Goal: Task Accomplishment & Management: Manage account settings

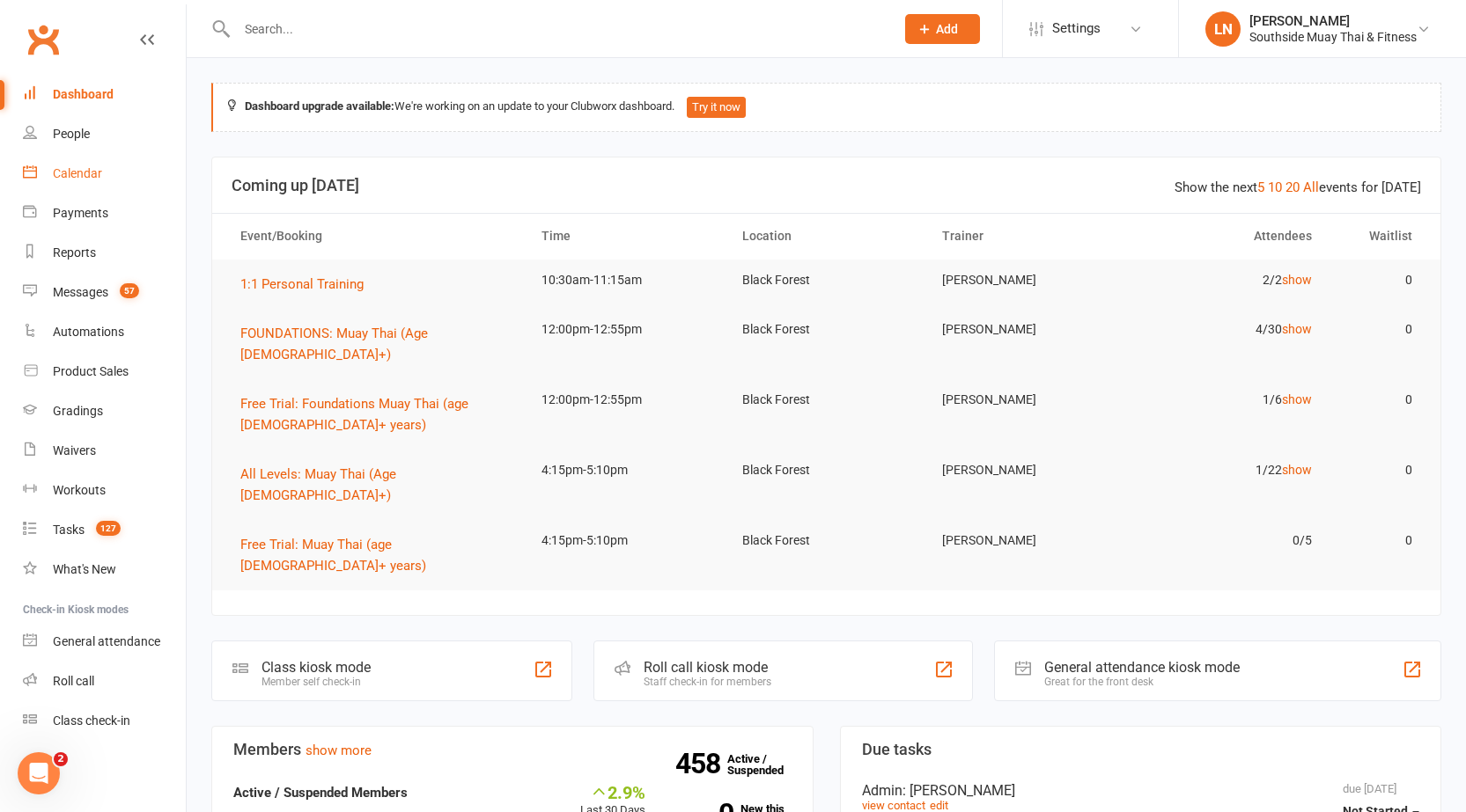
click at [88, 177] on div "Calendar" at bounding box center [78, 173] width 49 height 14
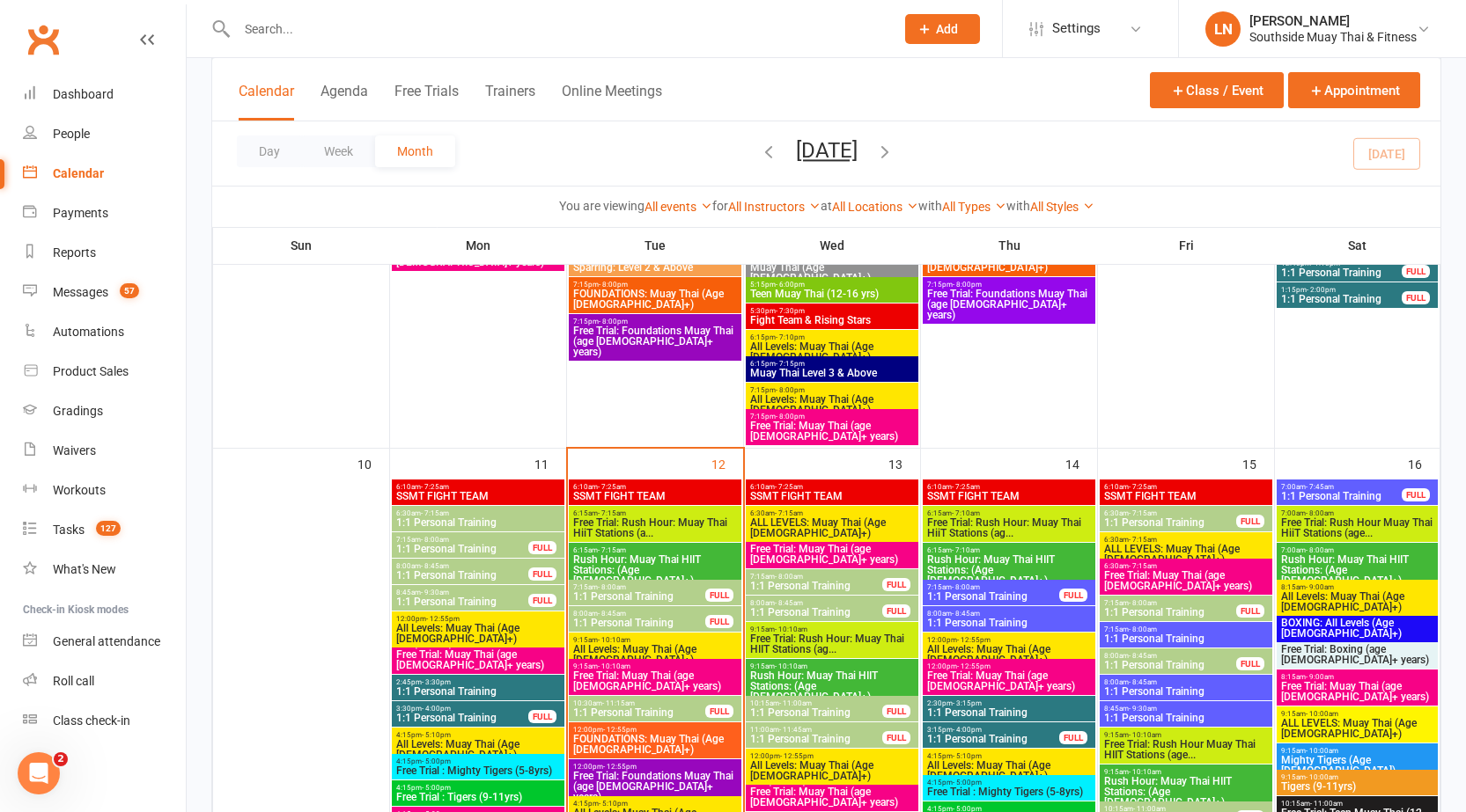
scroll to position [1754, 0]
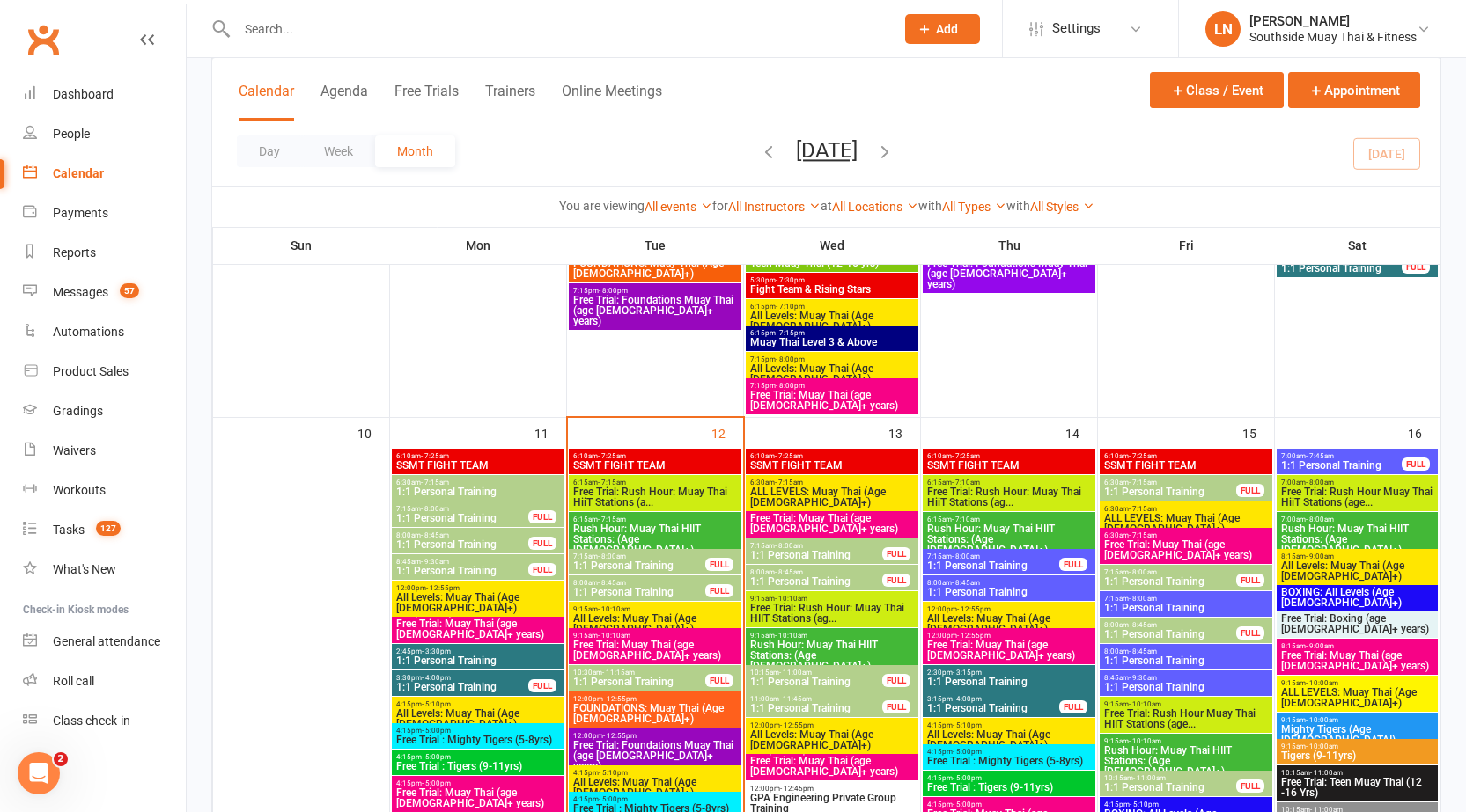
click at [678, 676] on span "1:1 Personal Training" at bounding box center [639, 681] width 134 height 11
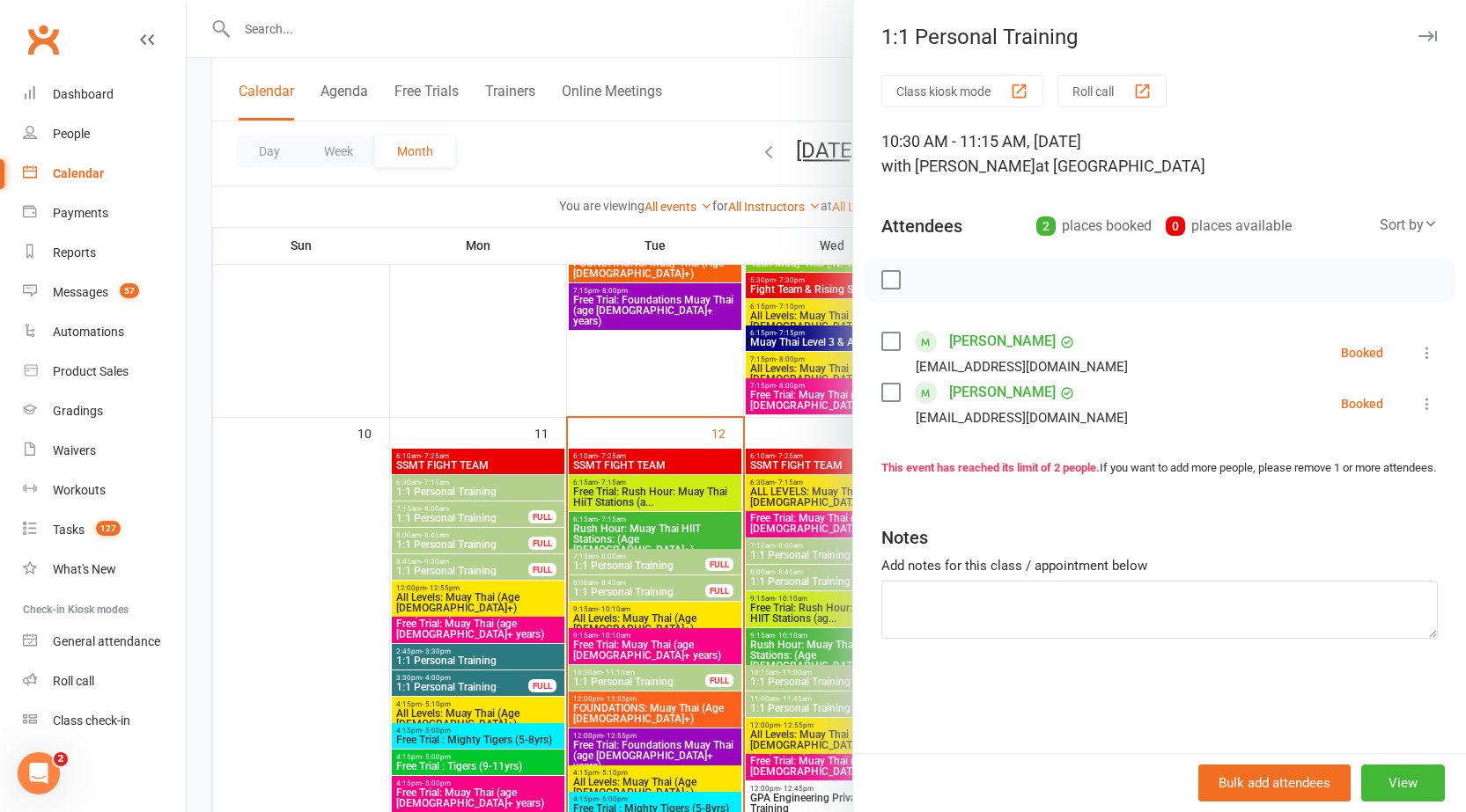
click at [1416, 345] on button at bounding box center [1426, 352] width 21 height 21
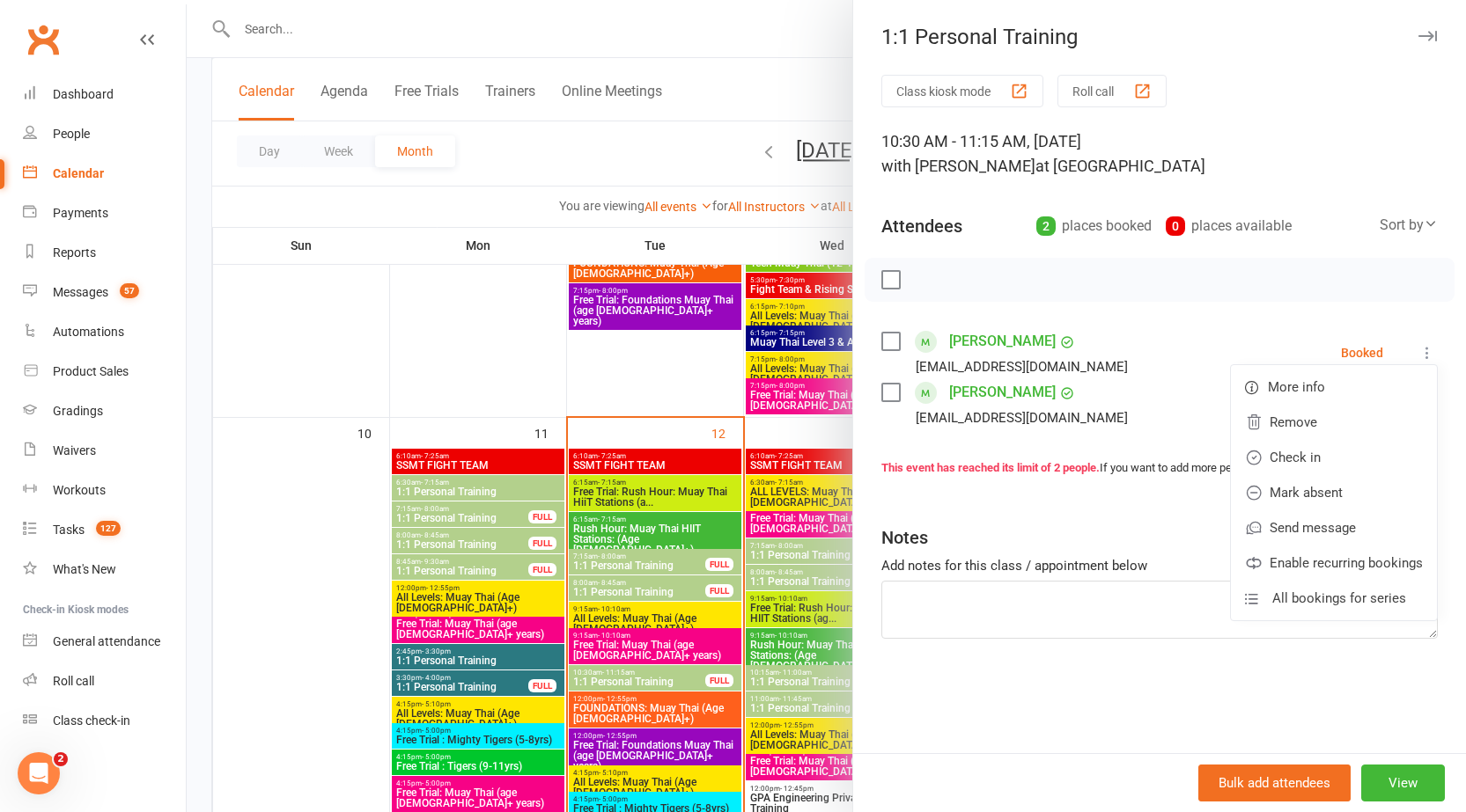
click at [1418, 350] on icon at bounding box center [1427, 353] width 18 height 18
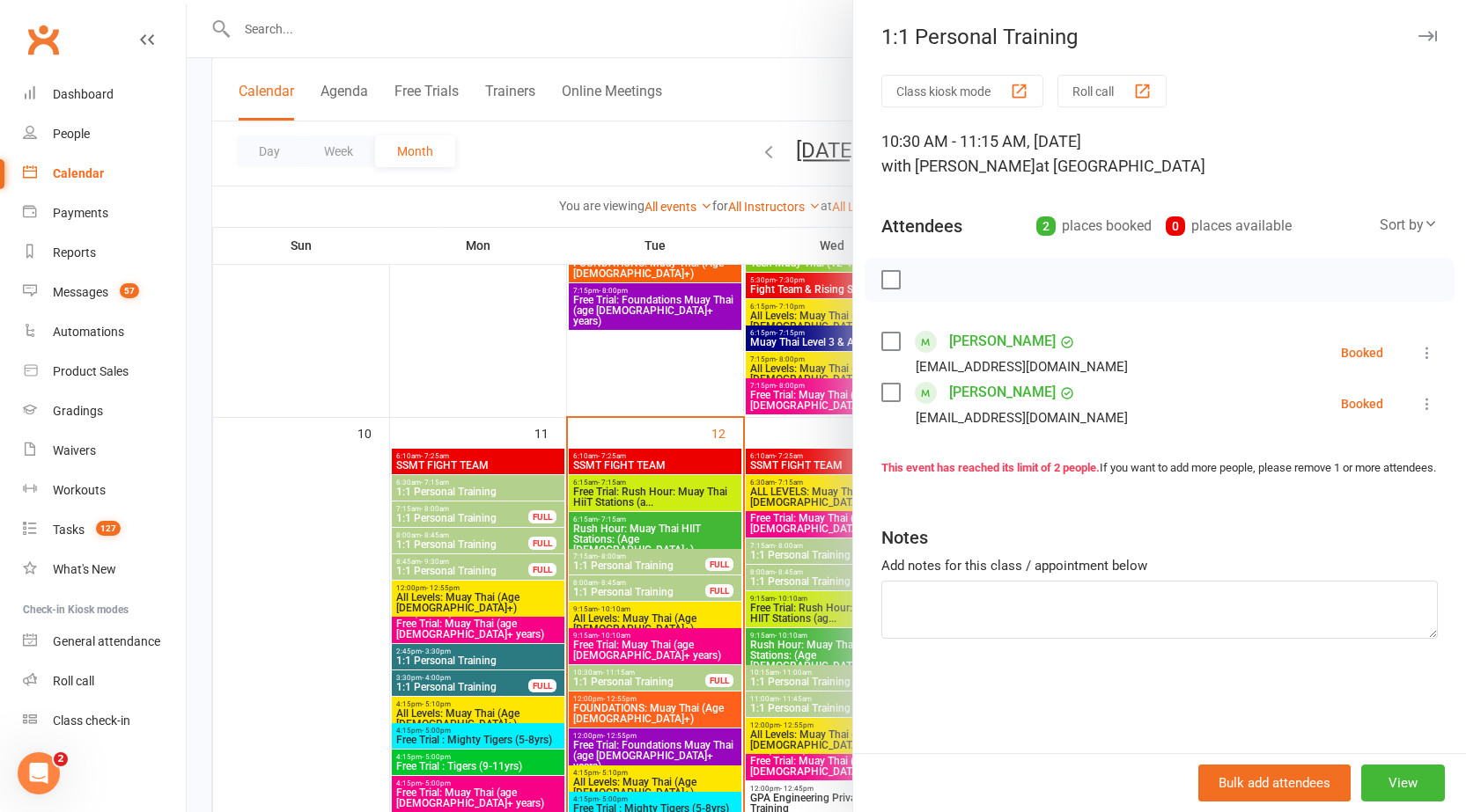
click at [1418, 351] on icon at bounding box center [1427, 353] width 18 height 18
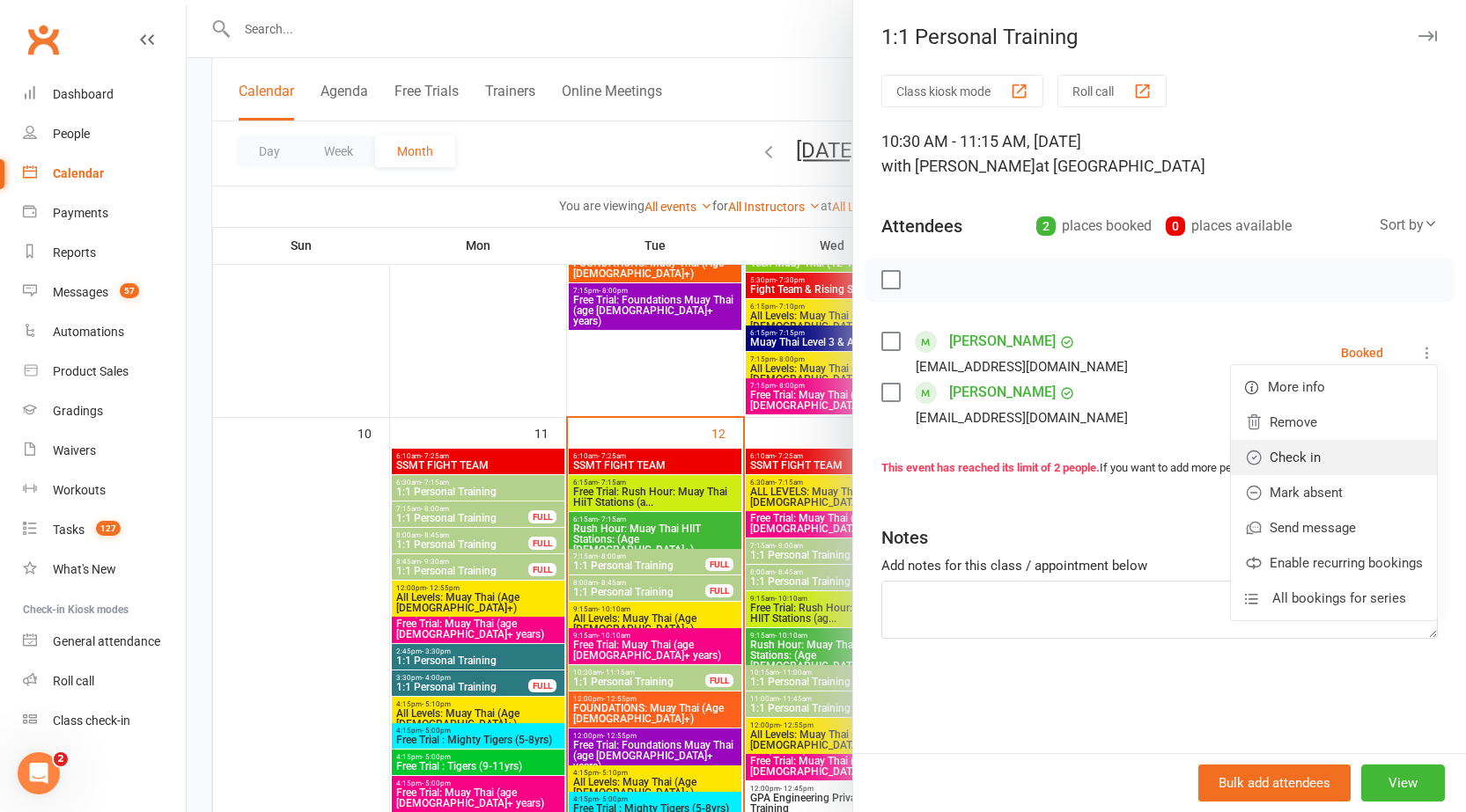
click at [1302, 455] on link "Check in" at bounding box center [1333, 458] width 205 height 35
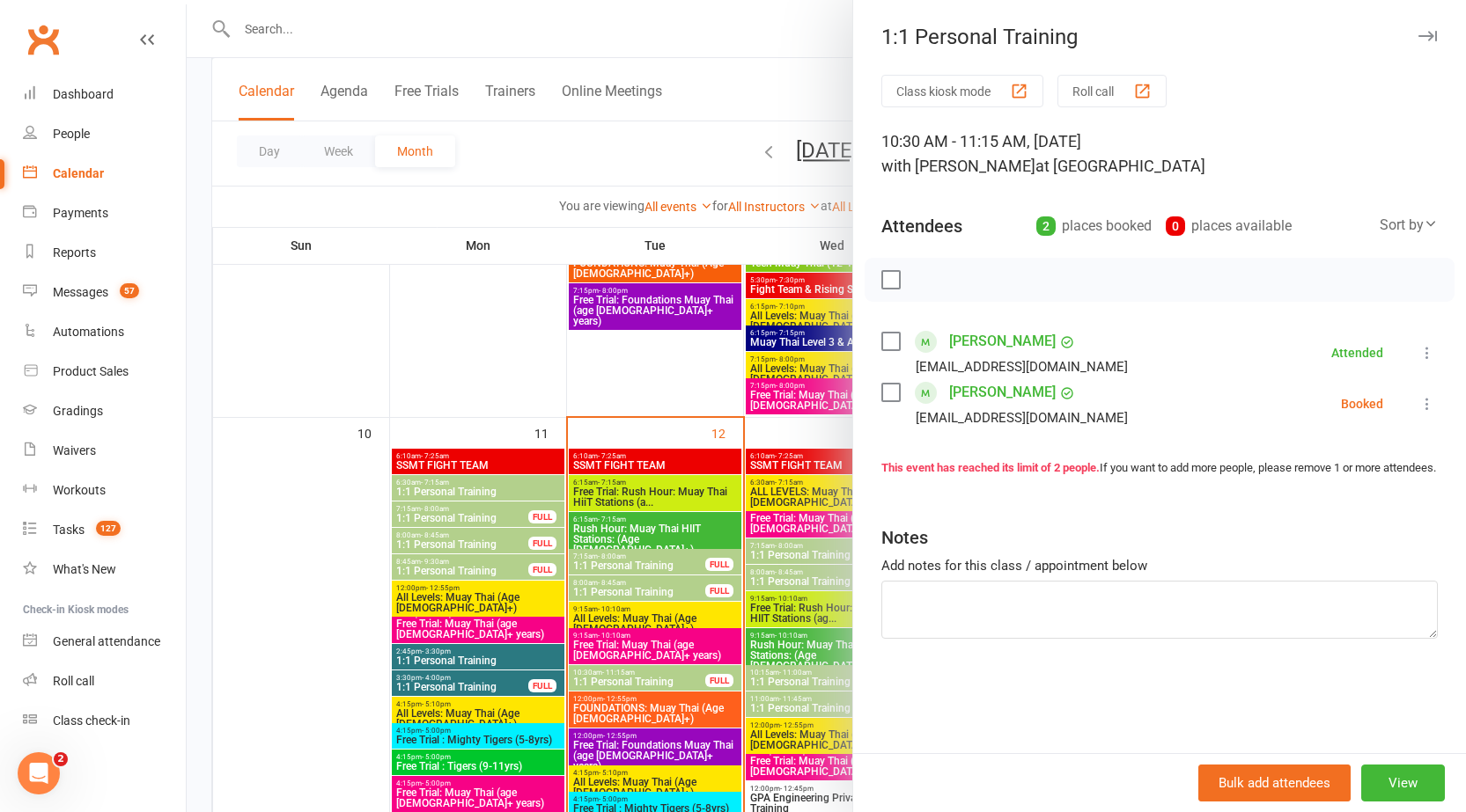
click at [1418, 406] on icon at bounding box center [1427, 404] width 18 height 18
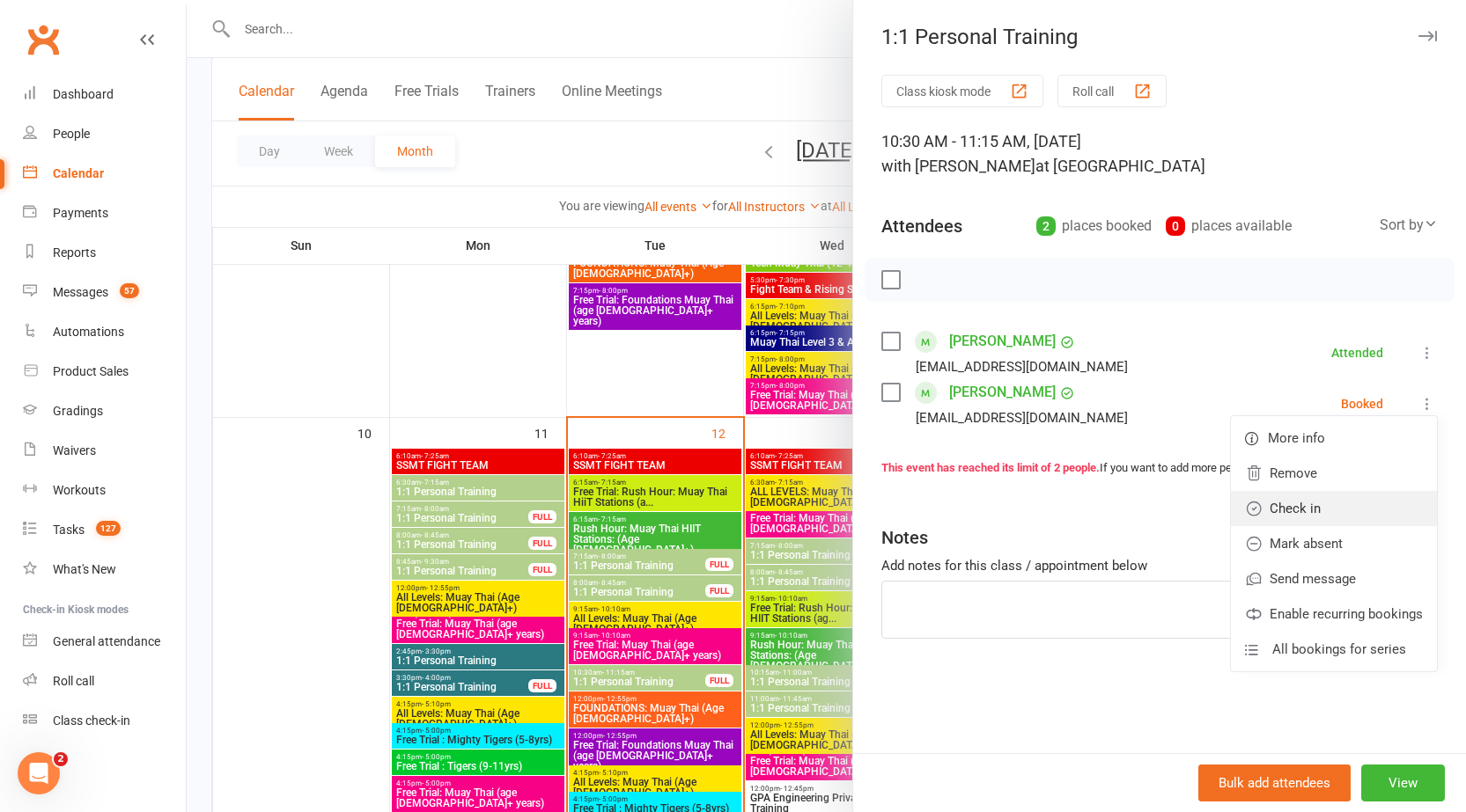
click at [1359, 499] on link "Check in" at bounding box center [1333, 509] width 205 height 35
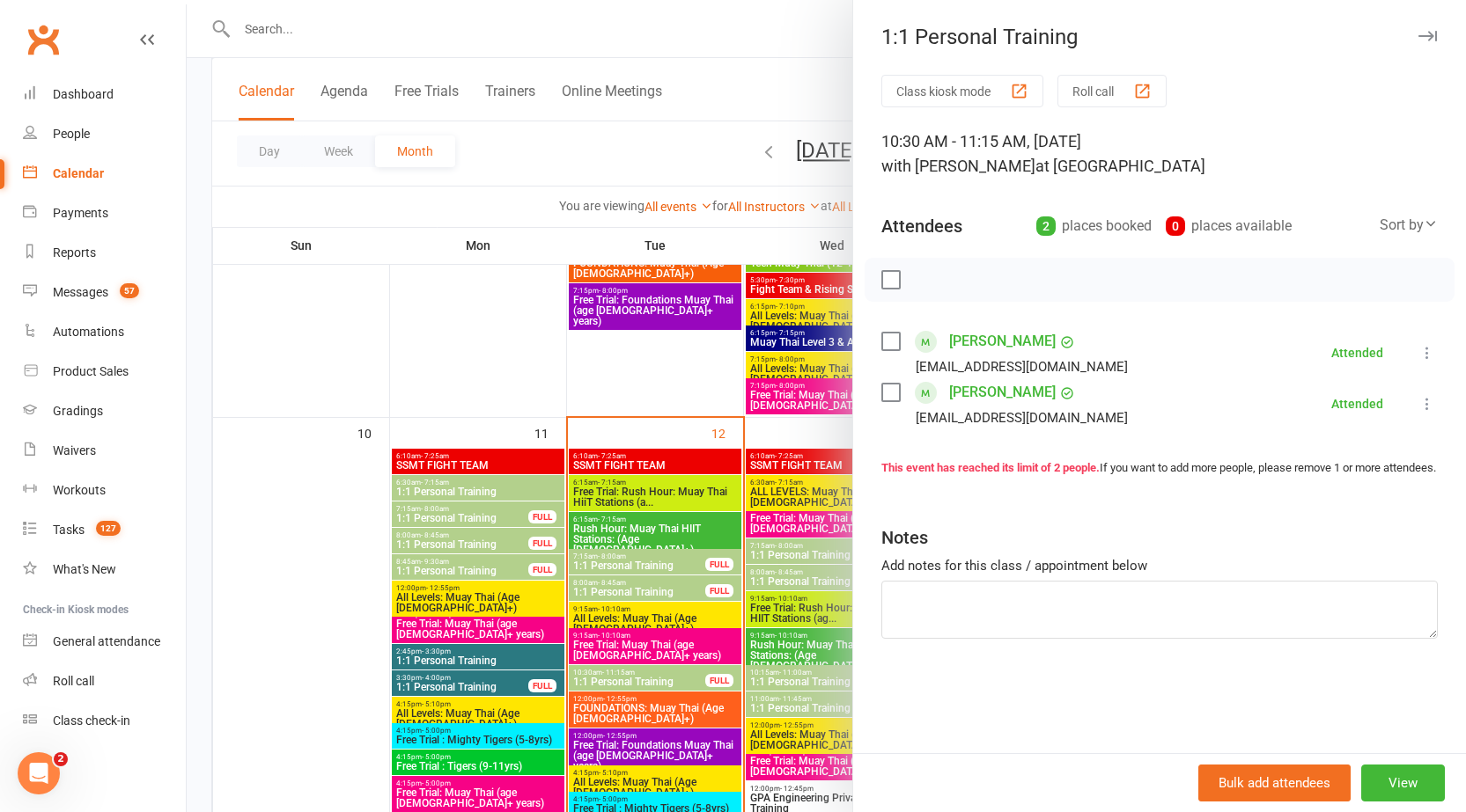
click at [1418, 30] on icon "button" at bounding box center [1427, 35] width 19 height 11
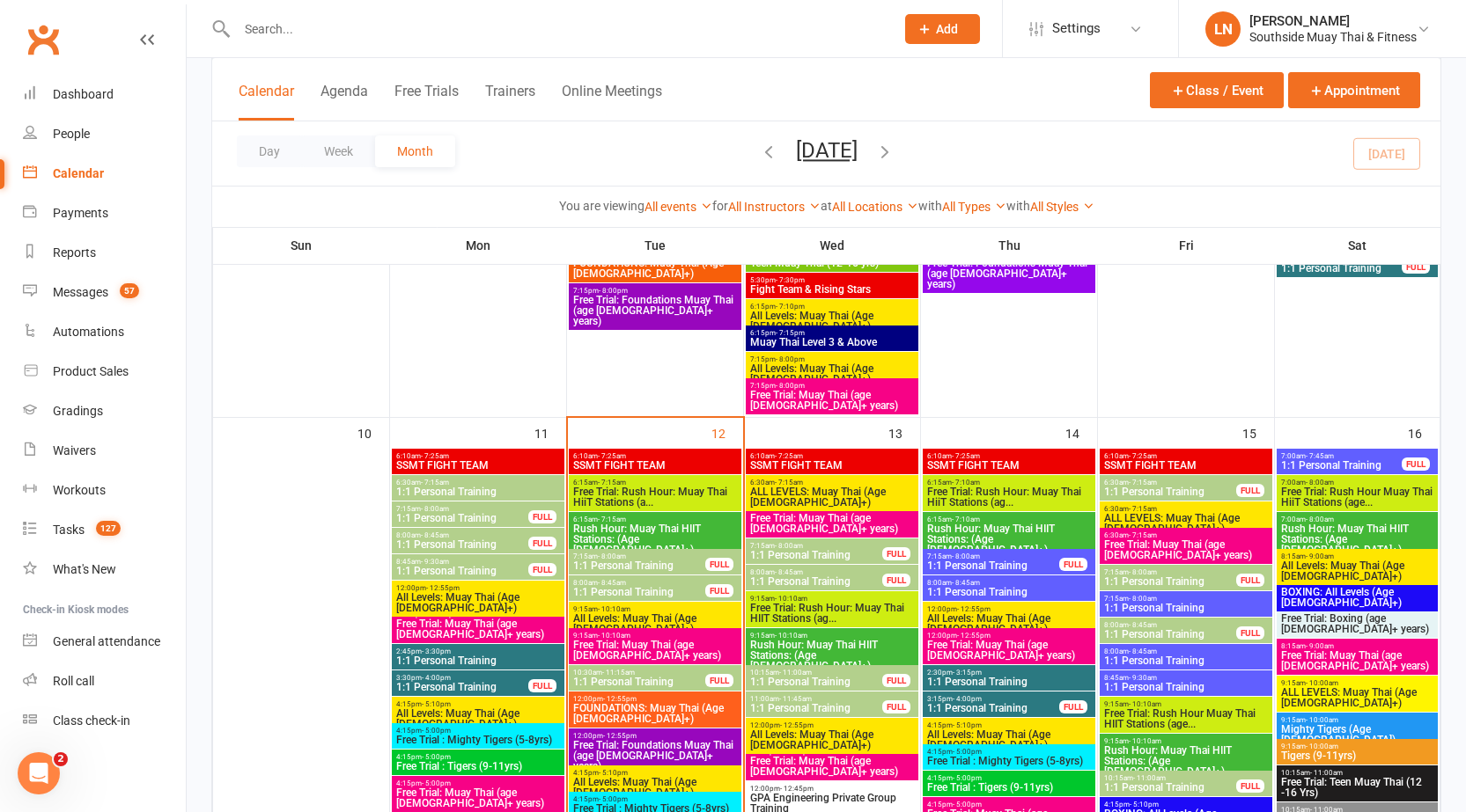
click at [664, 678] on span "1:1 Personal Training" at bounding box center [639, 681] width 134 height 11
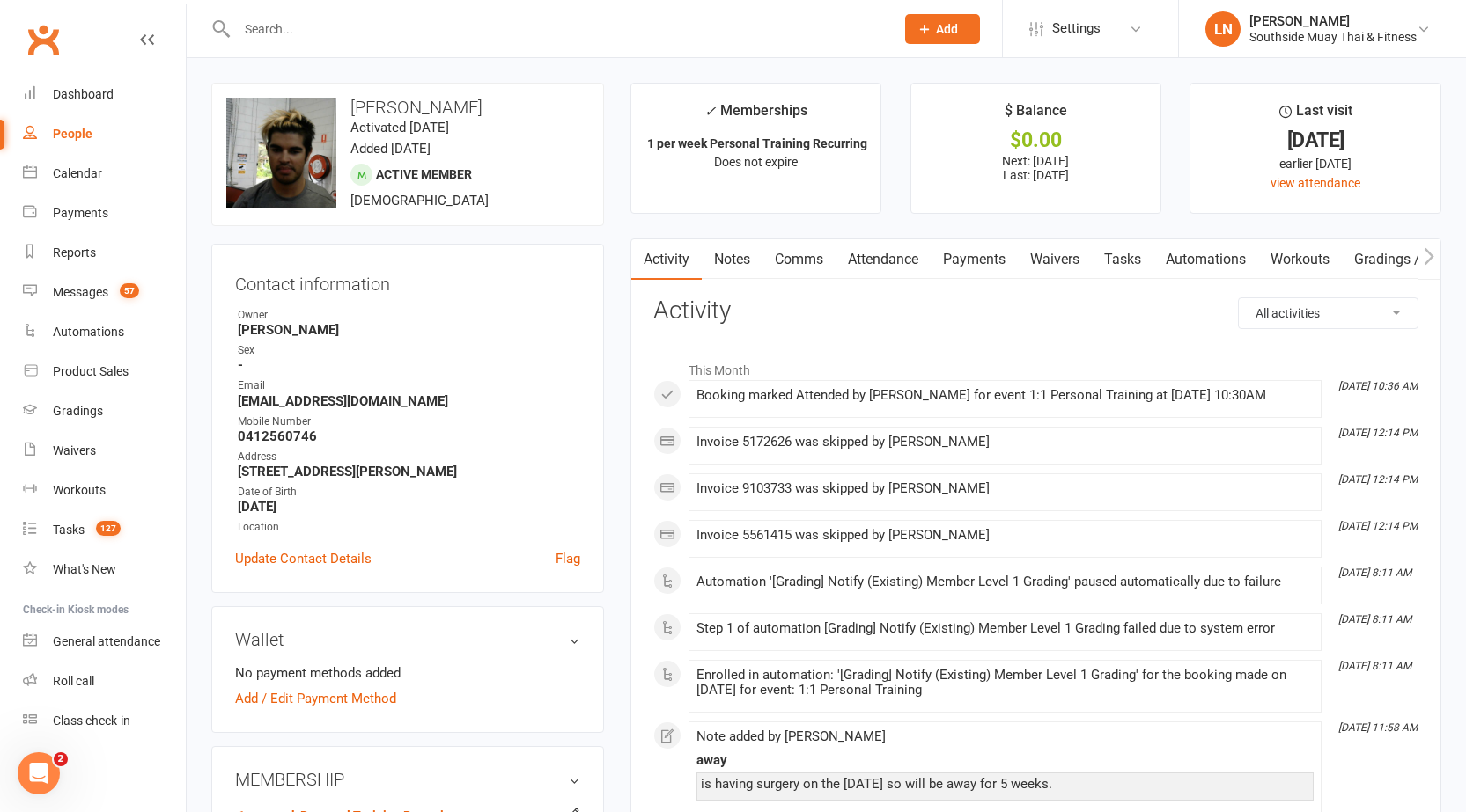
click at [1004, 265] on link "Payments" at bounding box center [973, 260] width 88 height 40
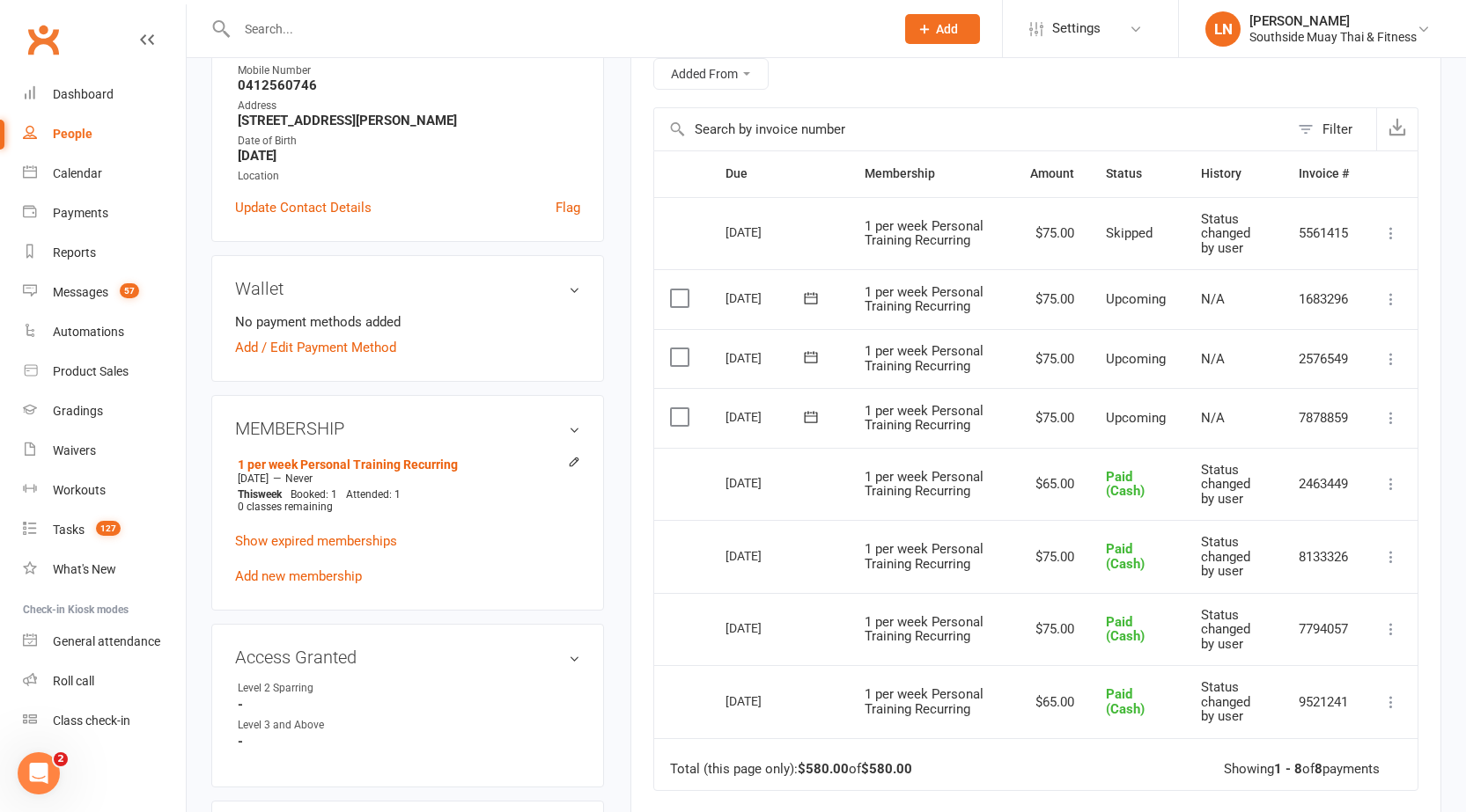
scroll to position [352, 0]
click at [1380, 411] on button at bounding box center [1390, 417] width 21 height 21
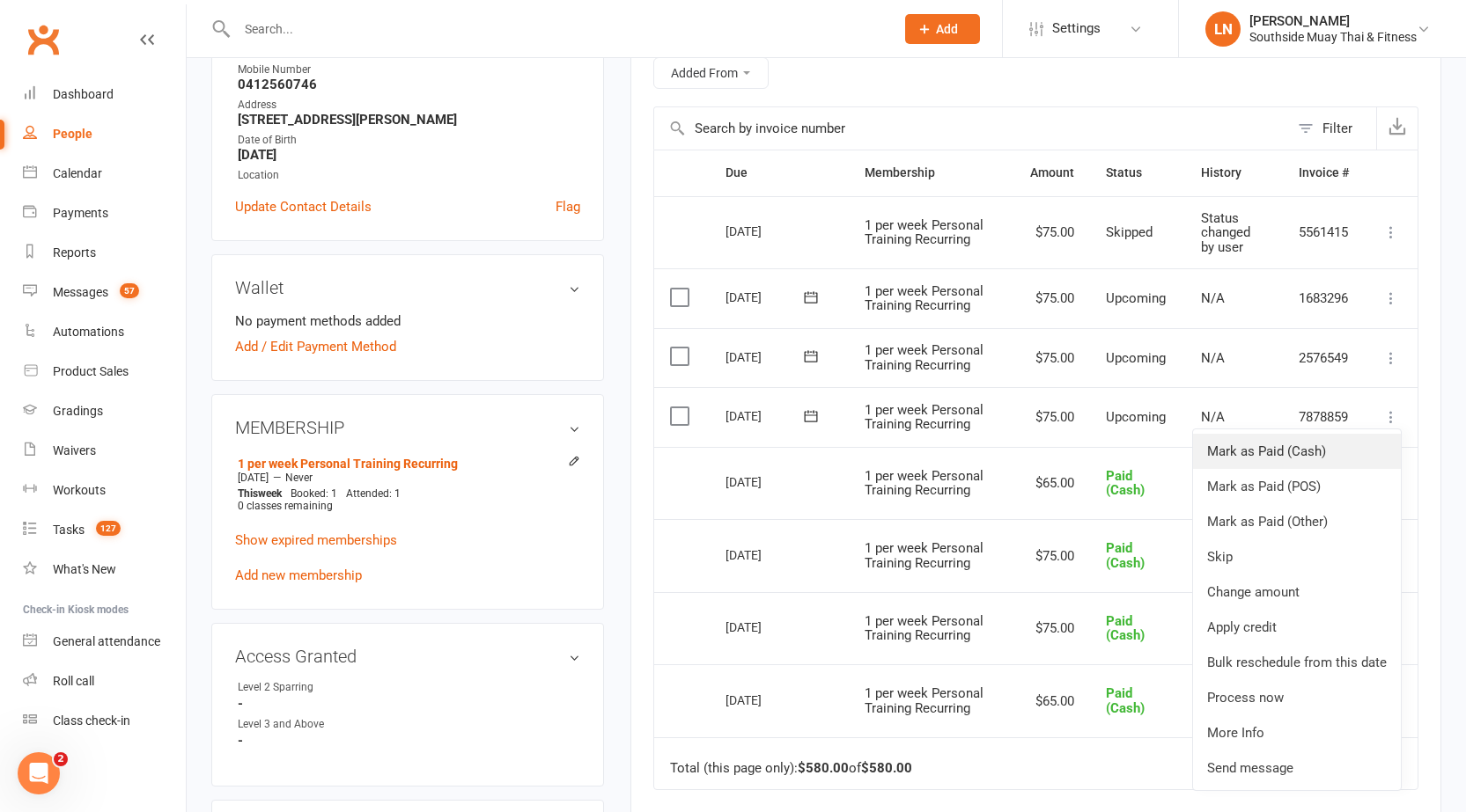
click at [1328, 447] on link "Mark as Paid (Cash)" at bounding box center [1296, 451] width 207 height 35
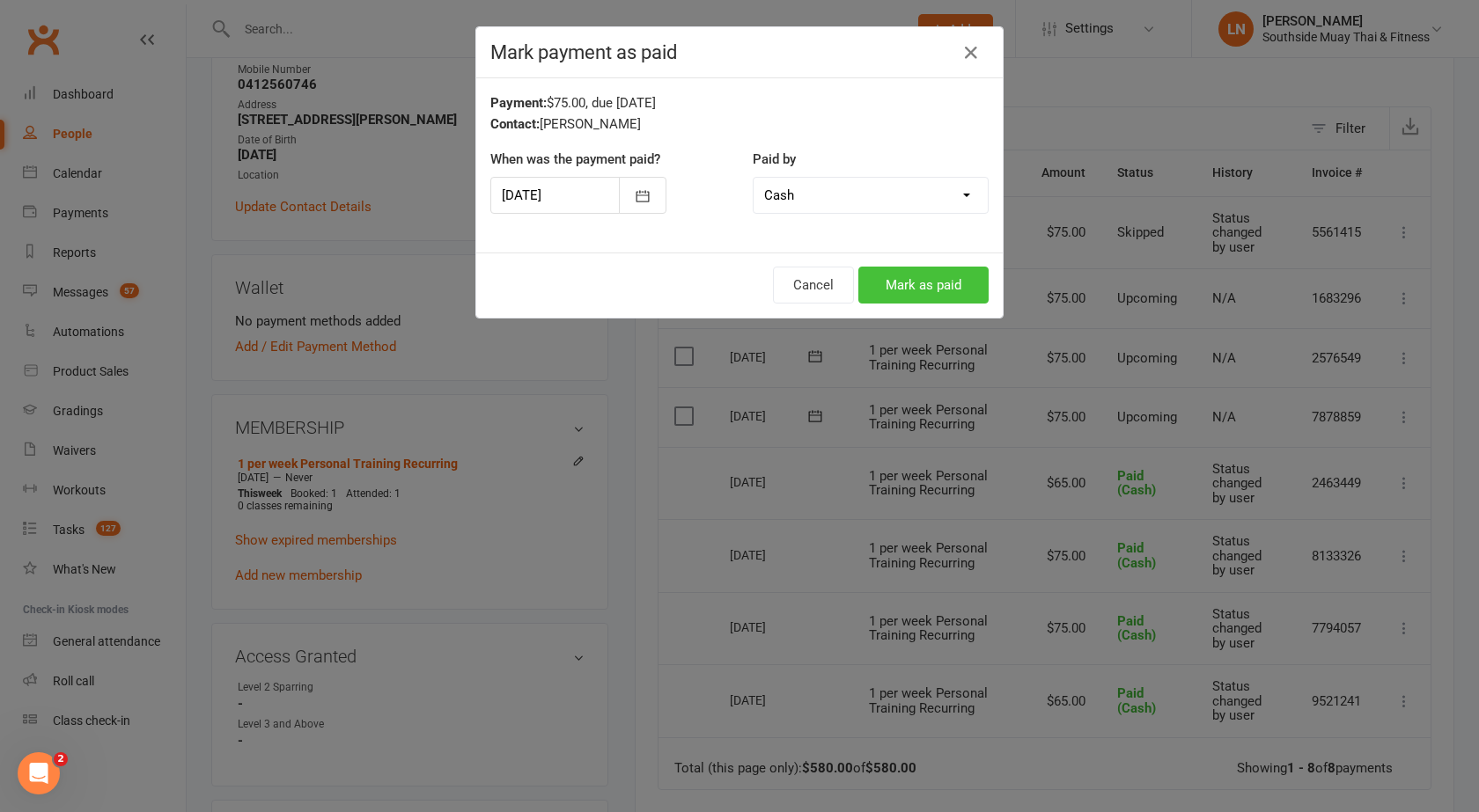
click at [914, 290] on button "Mark as paid" at bounding box center [923, 285] width 130 height 37
